Goal: Information Seeking & Learning: Find specific fact

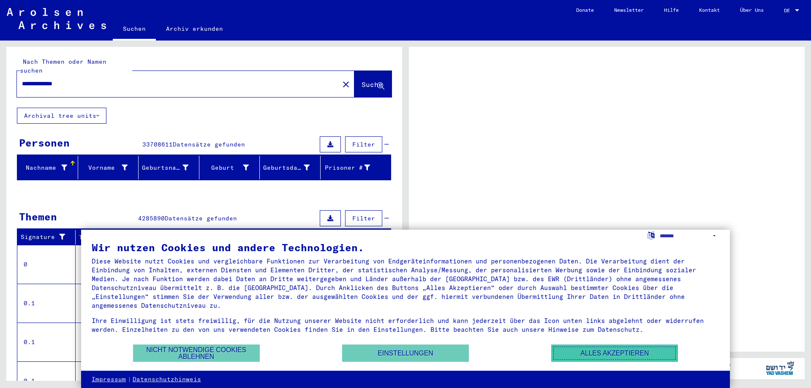
click at [595, 357] on button "Alles akzeptieren" at bounding box center [614, 353] width 127 height 17
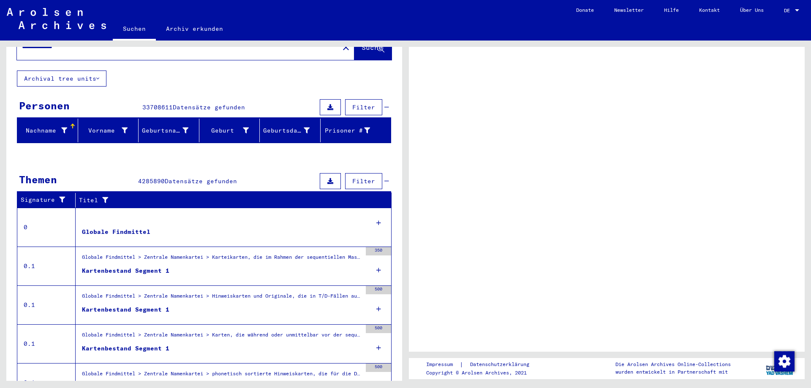
scroll to position [75, 0]
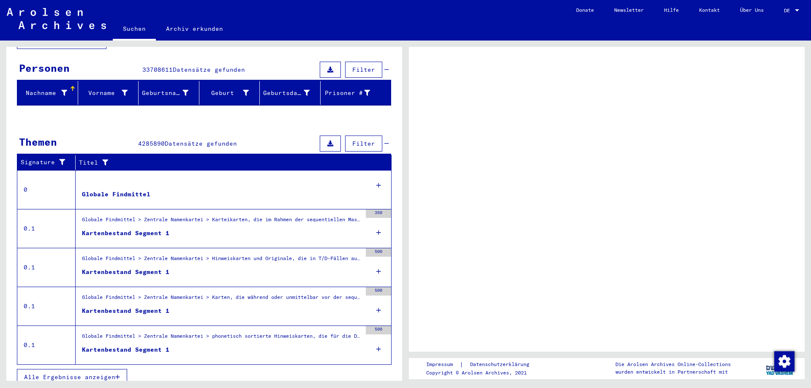
click at [793, 4] on div "DE DE" at bounding box center [792, 8] width 17 height 14
click at [797, 9] on div at bounding box center [797, 11] width 8 height 6
click at [797, 11] on div at bounding box center [797, 11] width 8 height 6
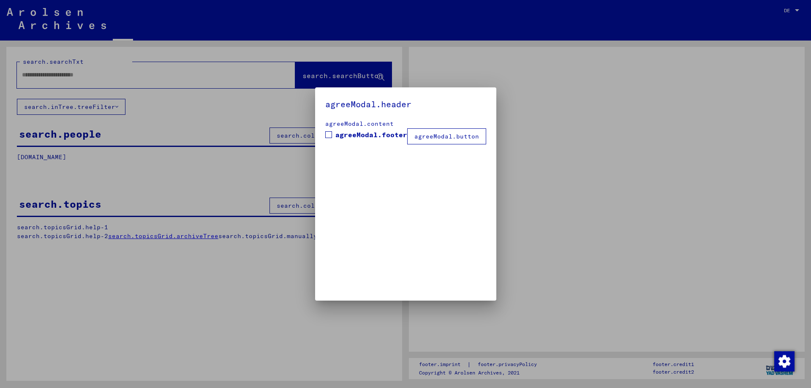
type input "**********"
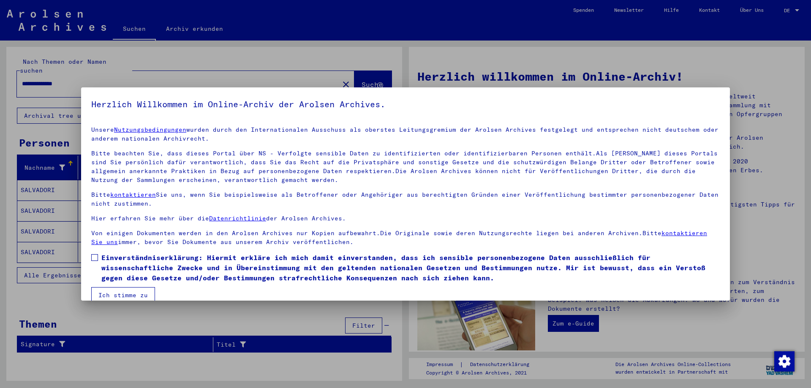
click at [730, 71] on div at bounding box center [405, 194] width 811 height 388
click at [182, 67] on div at bounding box center [405, 194] width 811 height 388
click at [130, 294] on button "Ich stimme zu" at bounding box center [123, 295] width 64 height 16
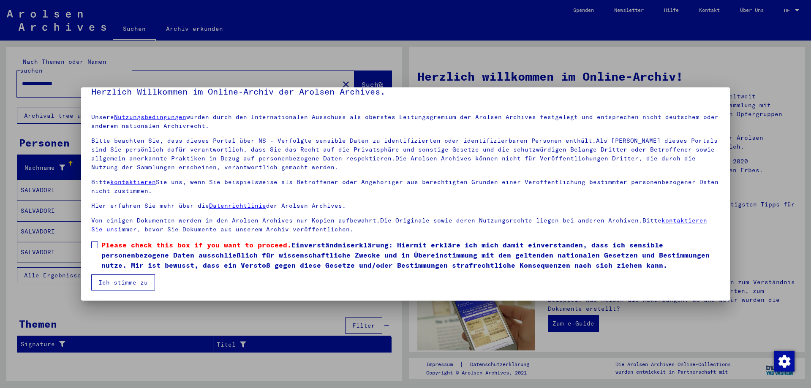
drag, startPoint x: 138, startPoint y: 279, endPoint x: 133, endPoint y: 278, distance: 4.8
click at [136, 279] on button "Ich stimme zu" at bounding box center [123, 282] width 64 height 16
click at [97, 246] on span at bounding box center [94, 245] width 7 height 7
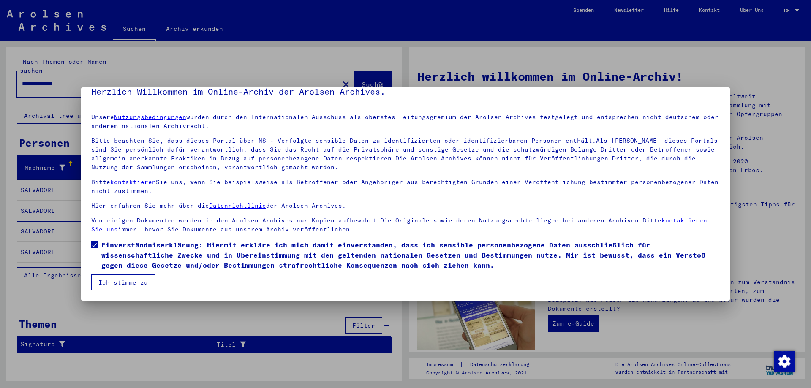
click at [102, 277] on button "Ich stimme zu" at bounding box center [123, 282] width 64 height 16
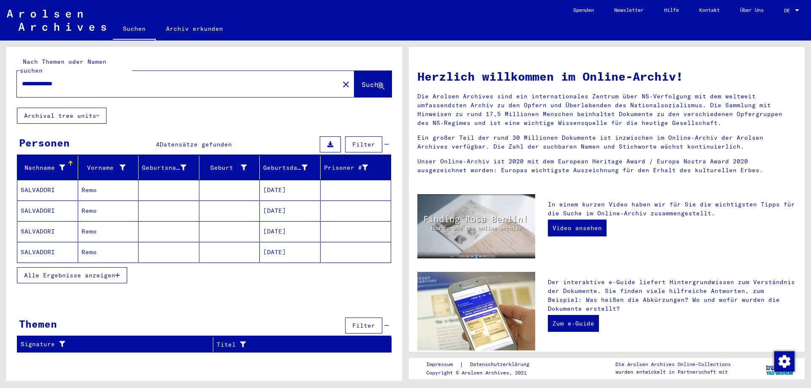
click at [56, 181] on mat-cell "SALVADORI" at bounding box center [47, 190] width 61 height 20
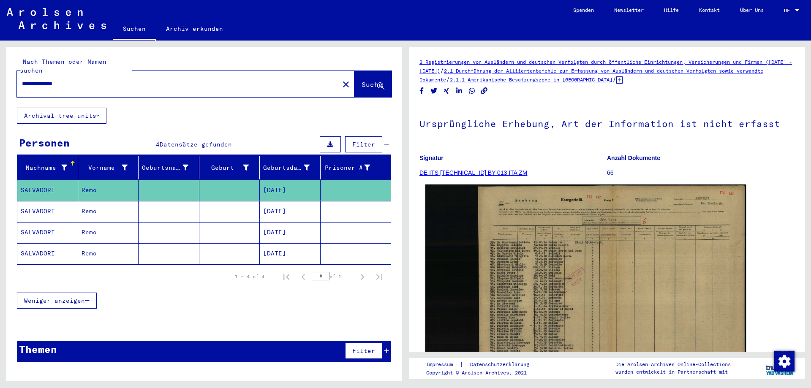
click at [550, 220] on img at bounding box center [585, 280] width 320 height 191
